Goal: Task Accomplishment & Management: Manage account settings

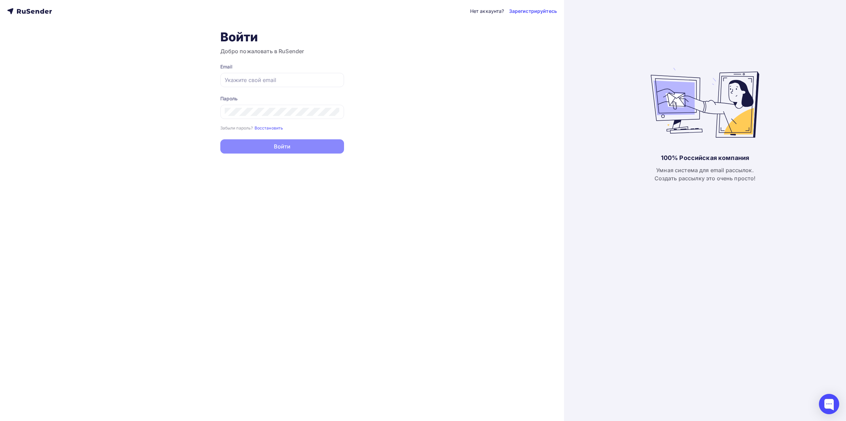
type input "[EMAIL_ADDRESS][DOMAIN_NAME]"
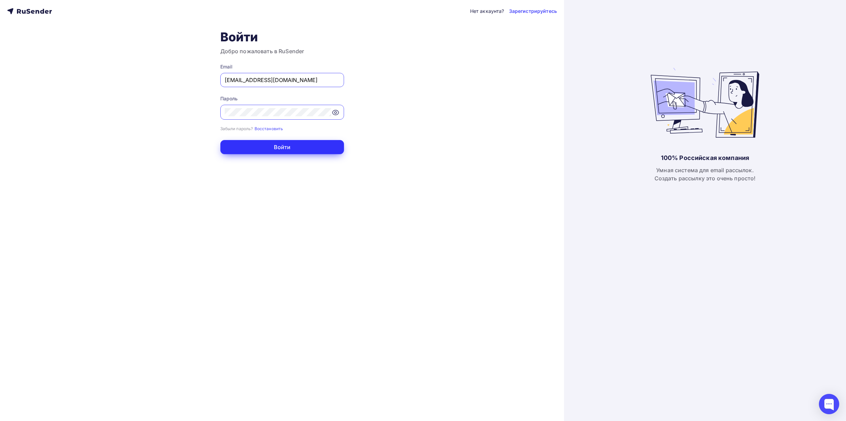
click at [271, 148] on button "Войти" at bounding box center [282, 147] width 124 height 14
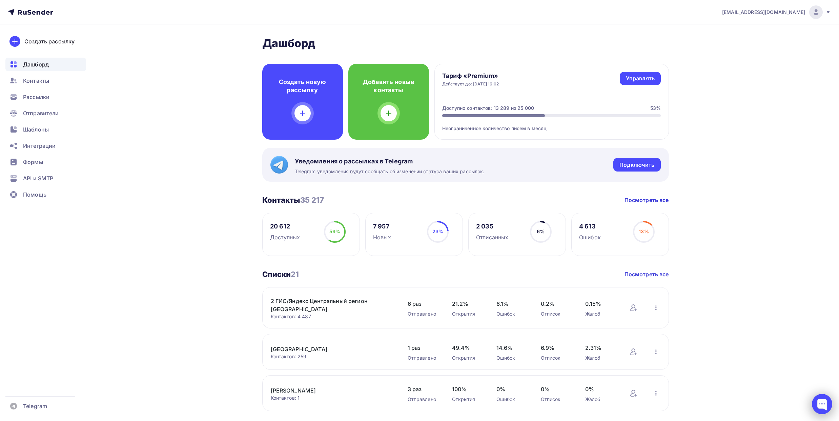
click at [823, 402] on div at bounding box center [822, 404] width 20 height 20
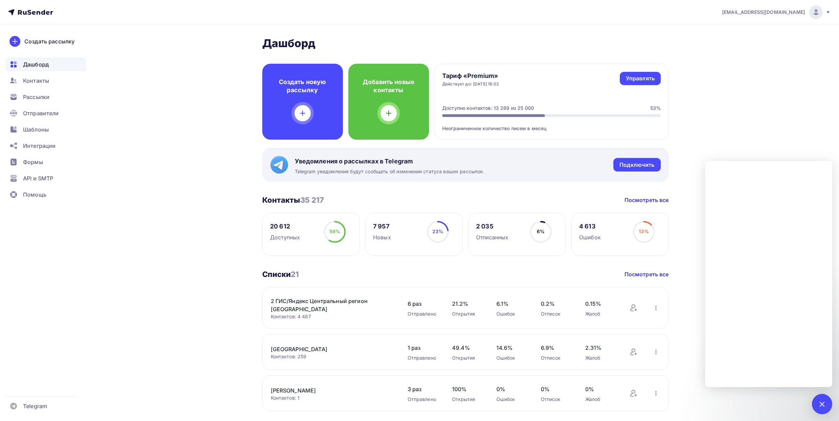
click at [819, 404] on div at bounding box center [821, 403] width 9 height 9
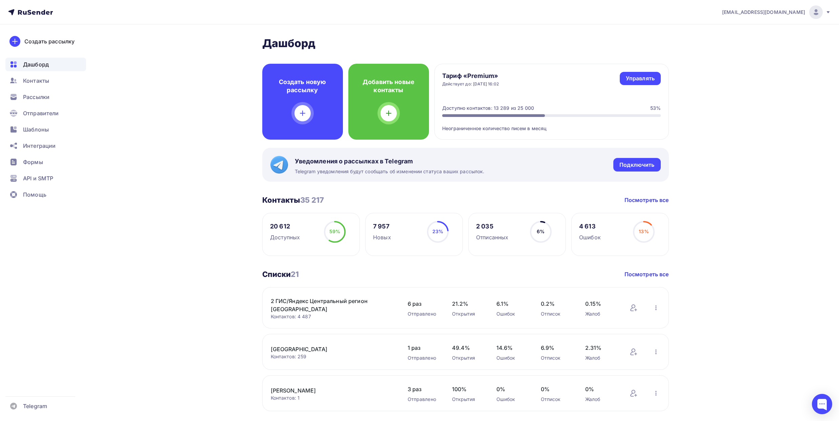
click at [827, 14] on icon at bounding box center [827, 11] width 5 height 5
